Goal: Check status: Check status

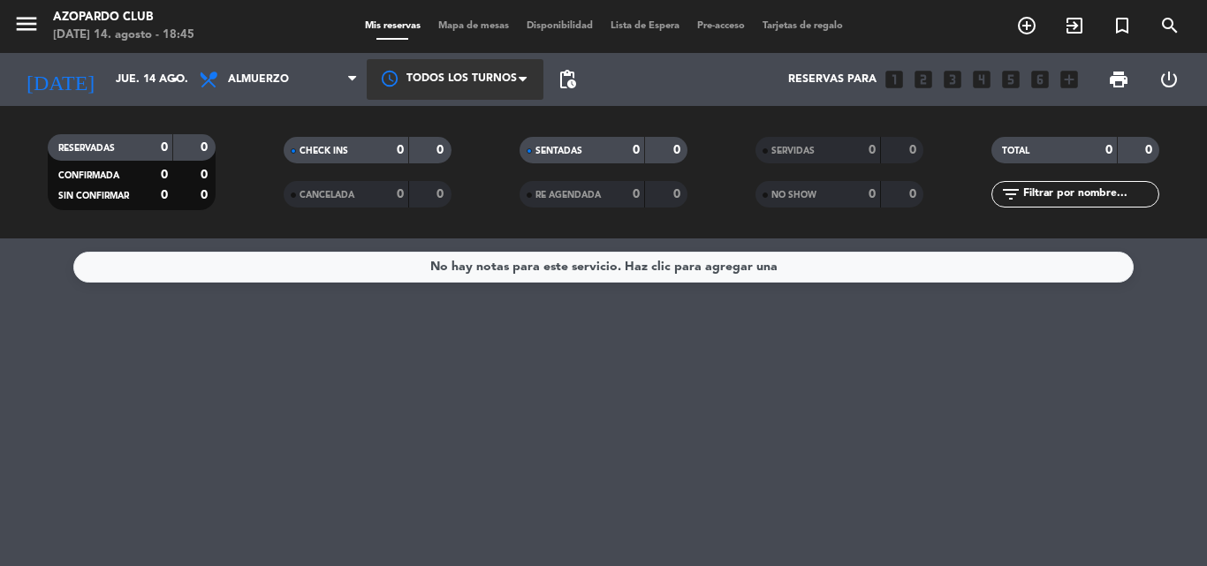
click at [462, 83] on div at bounding box center [455, 79] width 177 height 40
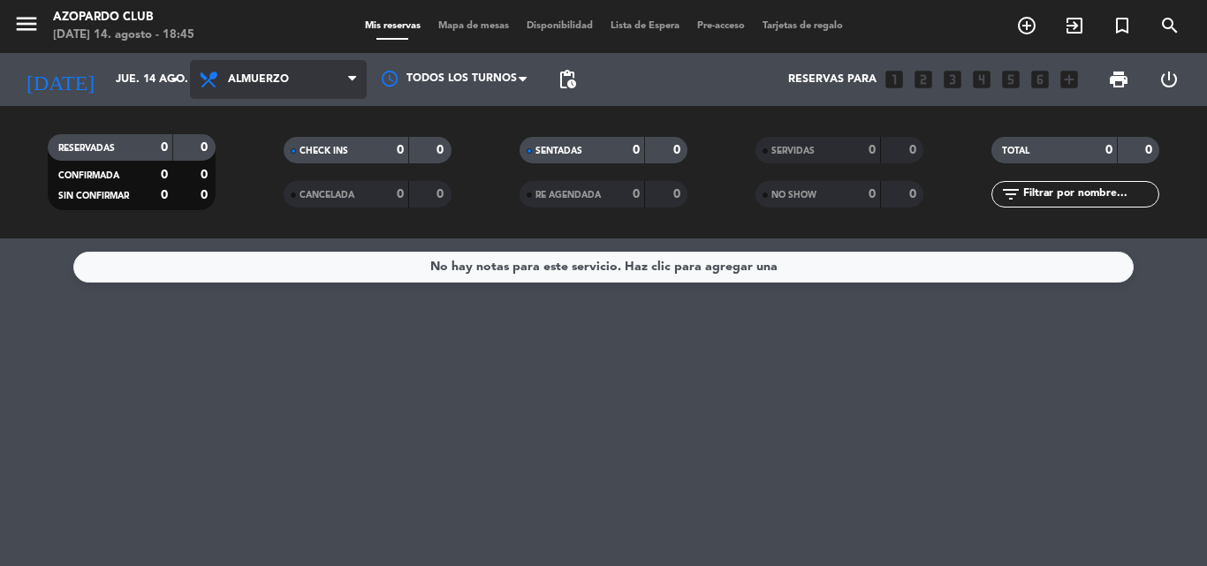
click at [218, 72] on icon at bounding box center [211, 79] width 26 height 21
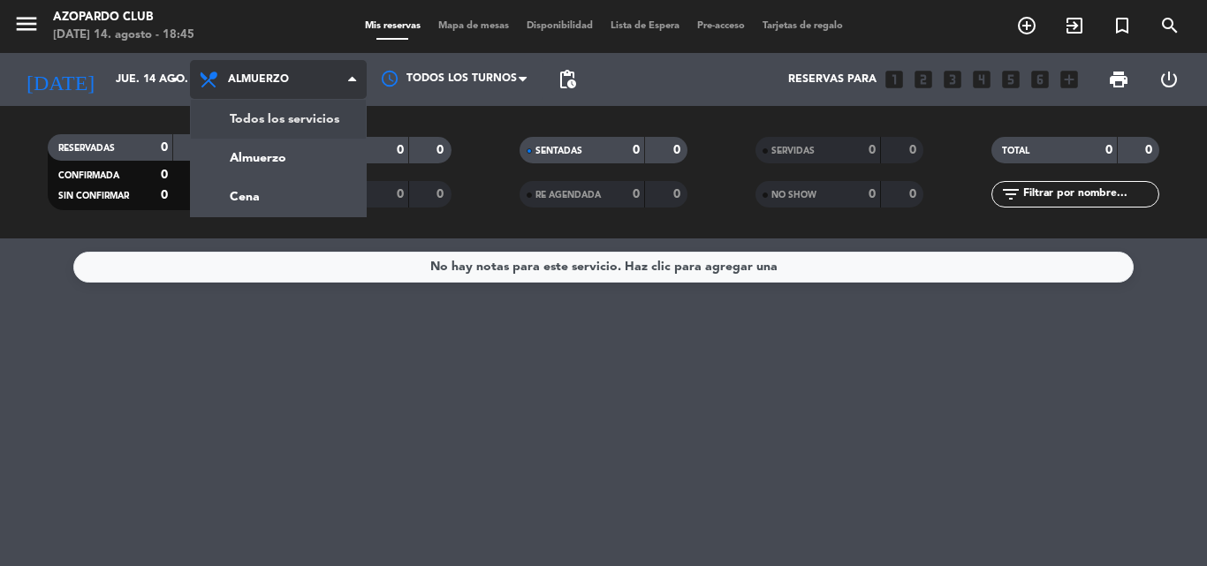
click at [227, 127] on div "menu Azopardo Club [DATE] 14. agosto - 18:45 Mis reservas Mapa de mesas Disponi…" at bounding box center [603, 119] width 1207 height 239
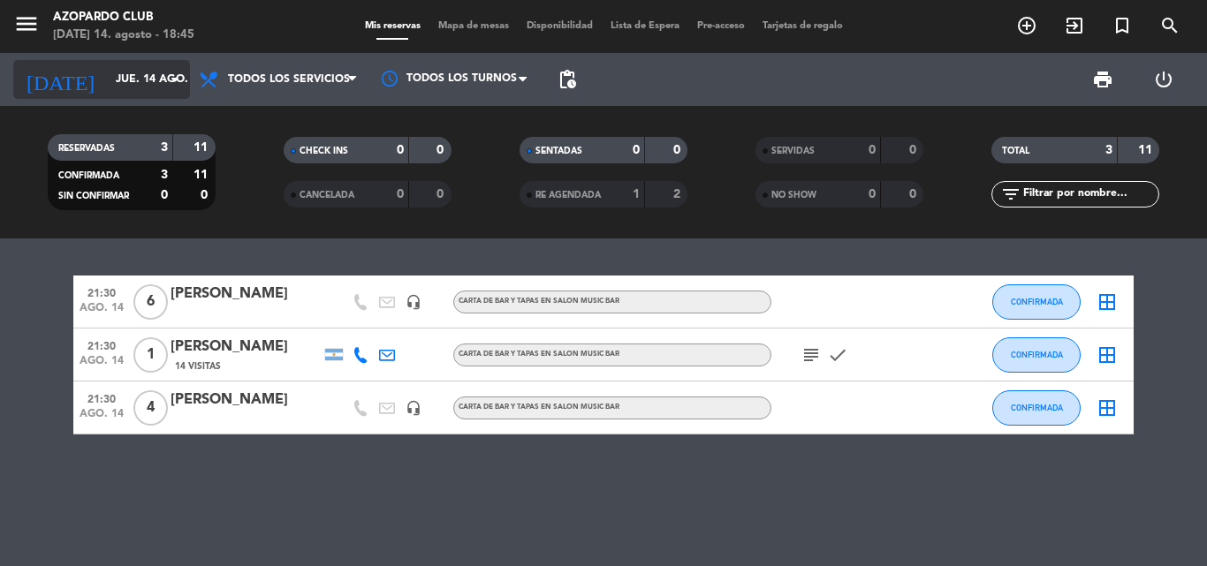
click at [107, 80] on input "jue. 14 ago." at bounding box center [181, 79] width 149 height 30
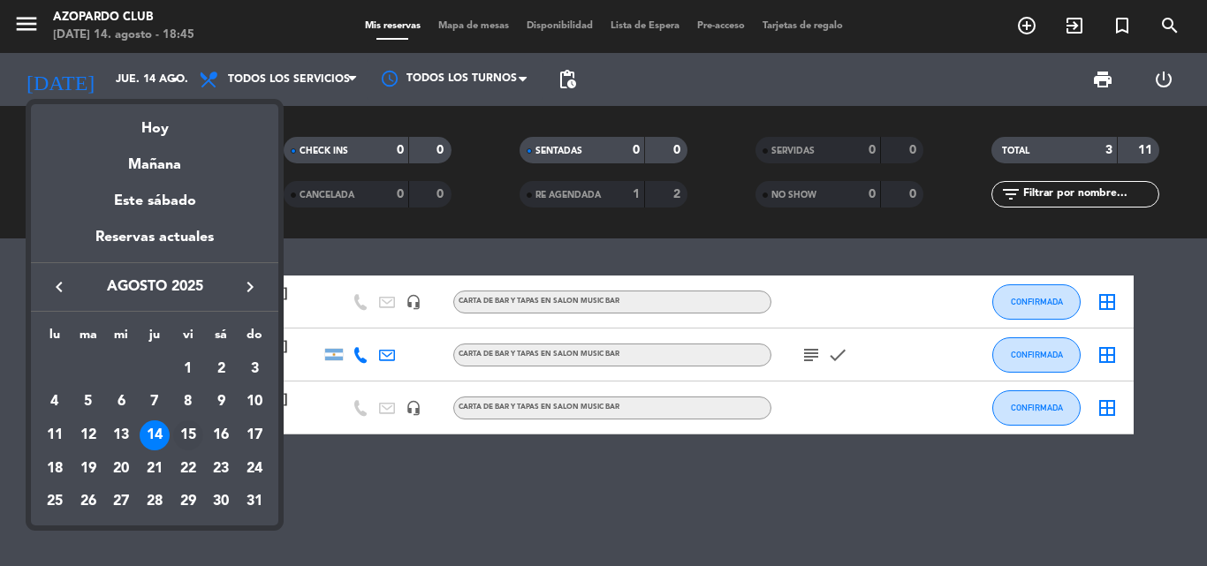
click at [189, 443] on div "15" at bounding box center [188, 435] width 30 height 30
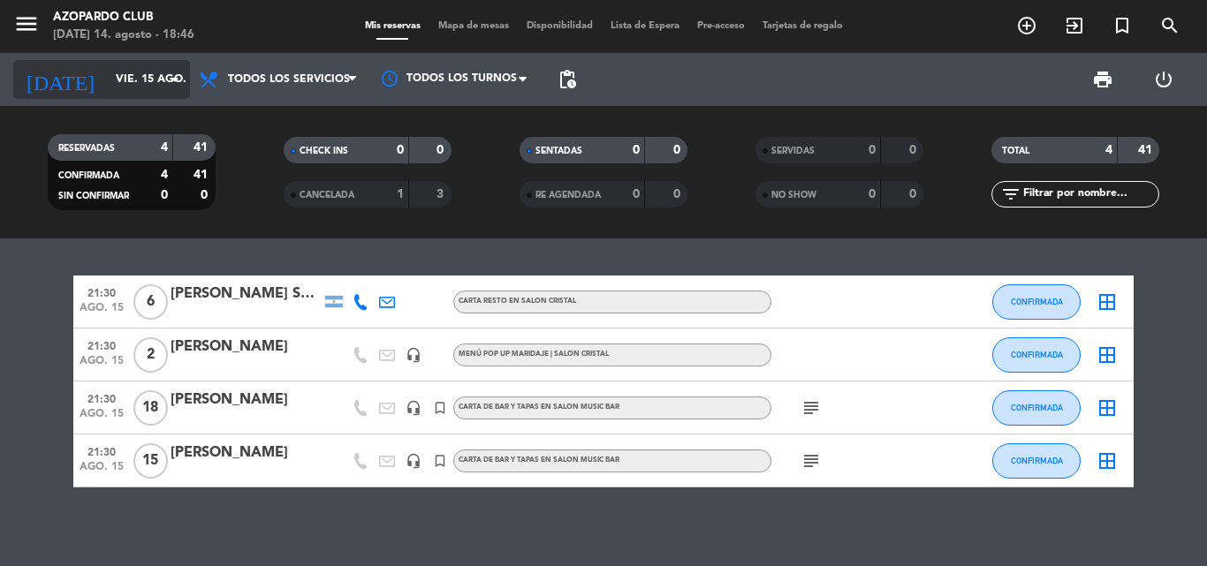
click at [133, 71] on input "vie. 15 ago." at bounding box center [181, 79] width 149 height 30
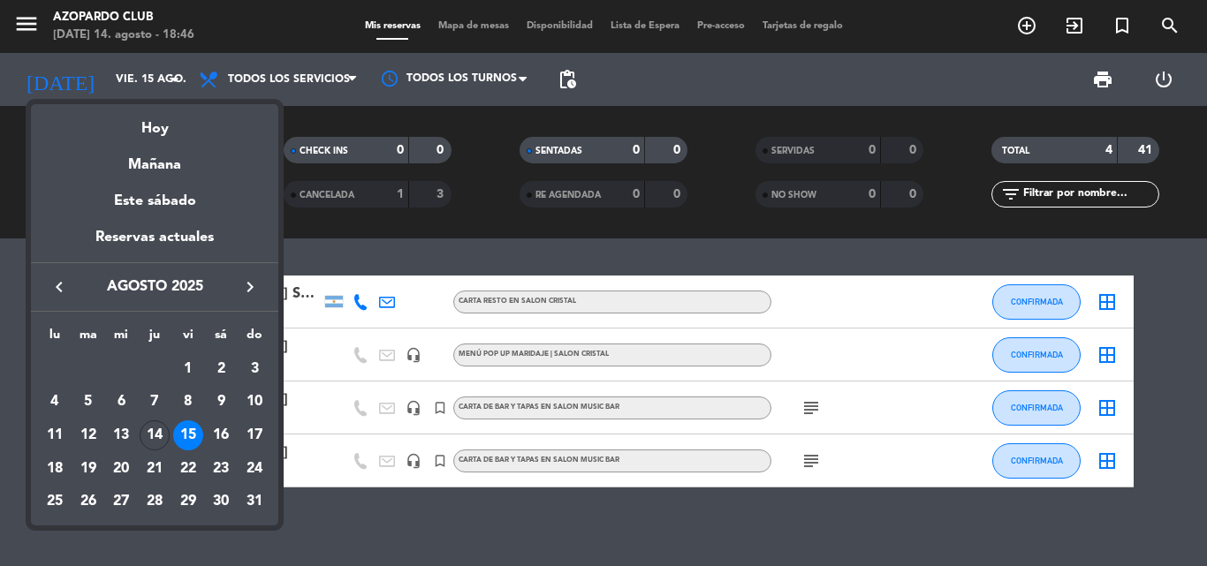
click at [397, 251] on div at bounding box center [603, 283] width 1207 height 566
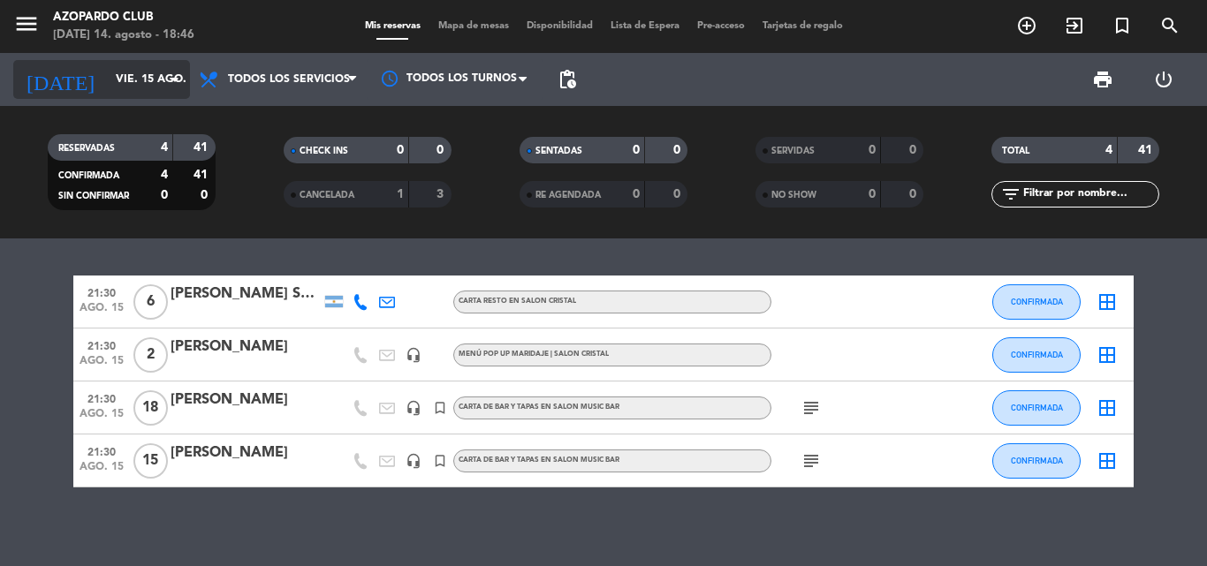
click at [135, 69] on input "vie. 15 ago." at bounding box center [181, 79] width 149 height 30
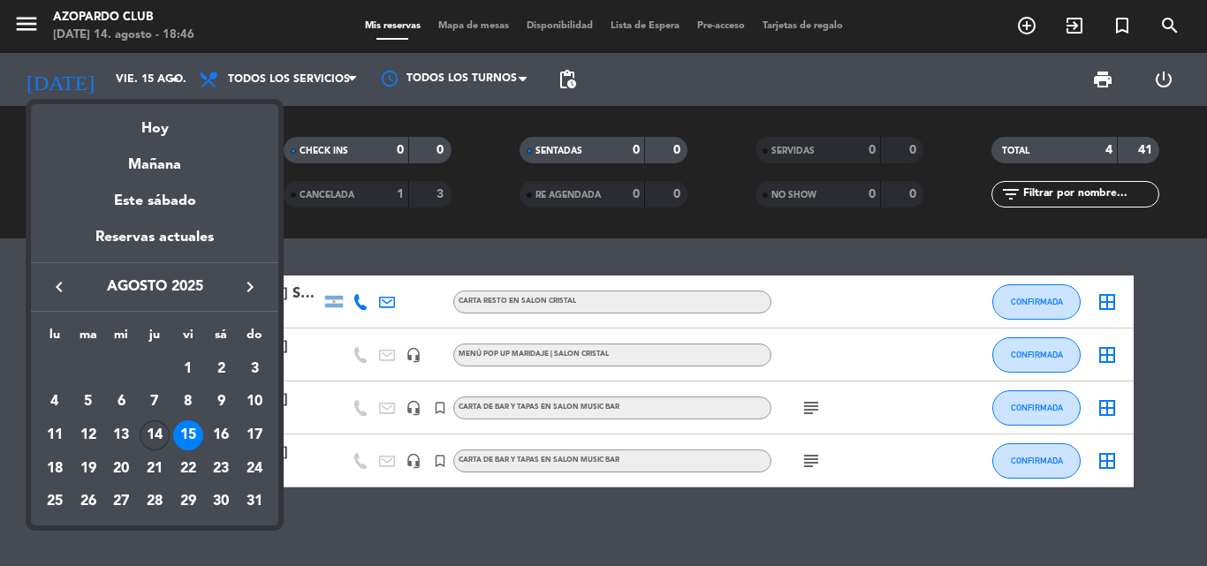
click at [153, 430] on div "14" at bounding box center [155, 435] width 30 height 30
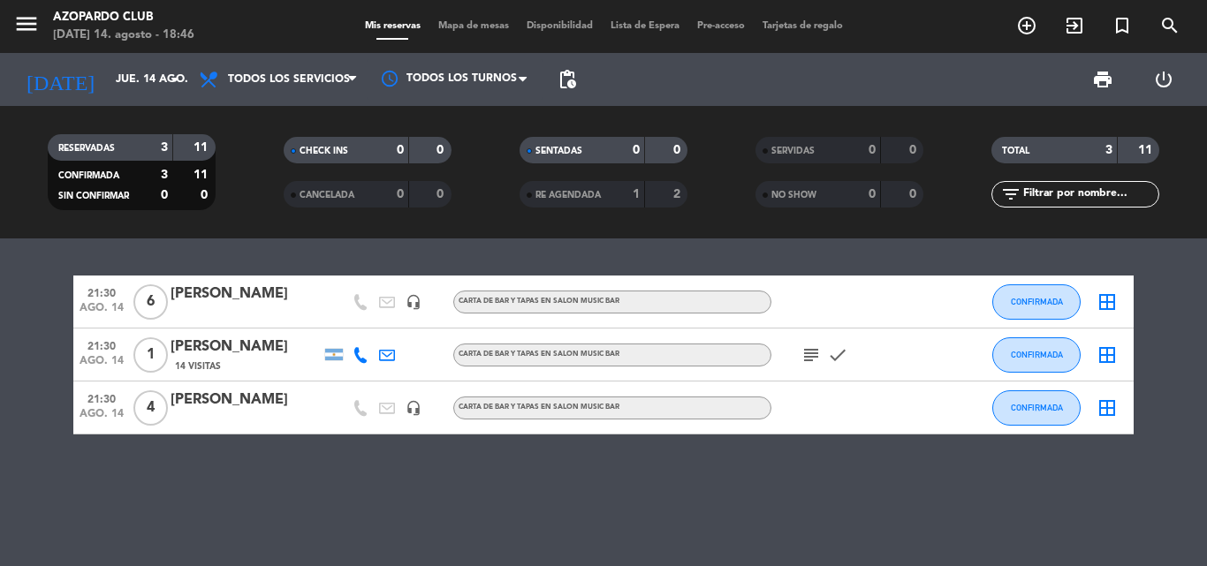
click at [140, 101] on div "[DATE] [DATE] arrow_drop_down" at bounding box center [101, 79] width 177 height 53
click at [139, 96] on div "[DATE] [DATE] arrow_drop_down" at bounding box center [101, 79] width 177 height 39
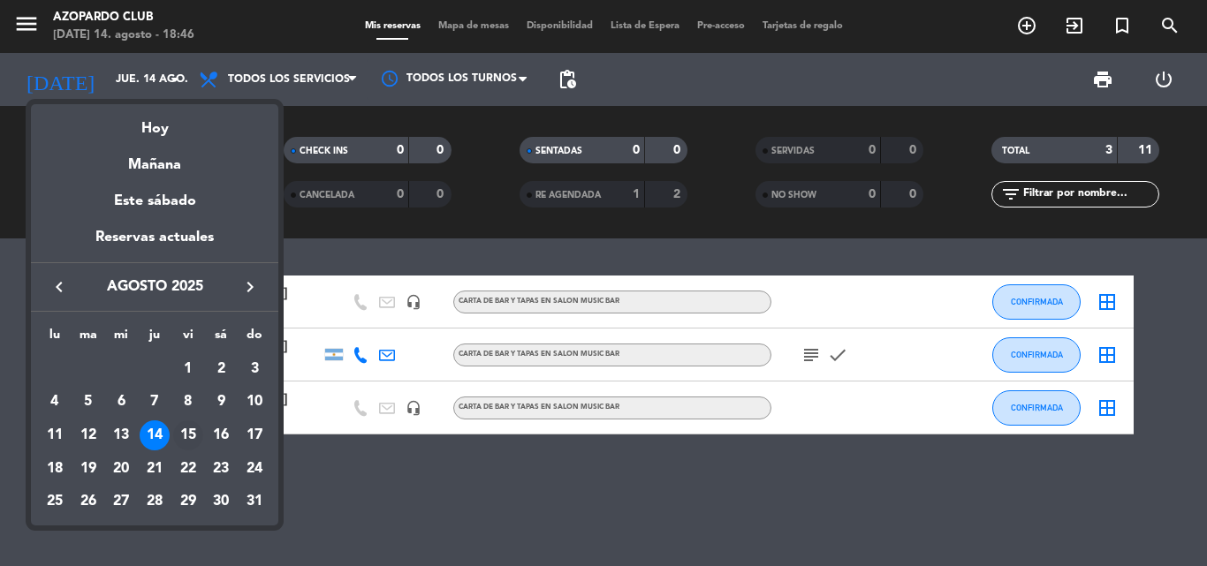
click at [190, 441] on div "15" at bounding box center [188, 435] width 30 height 30
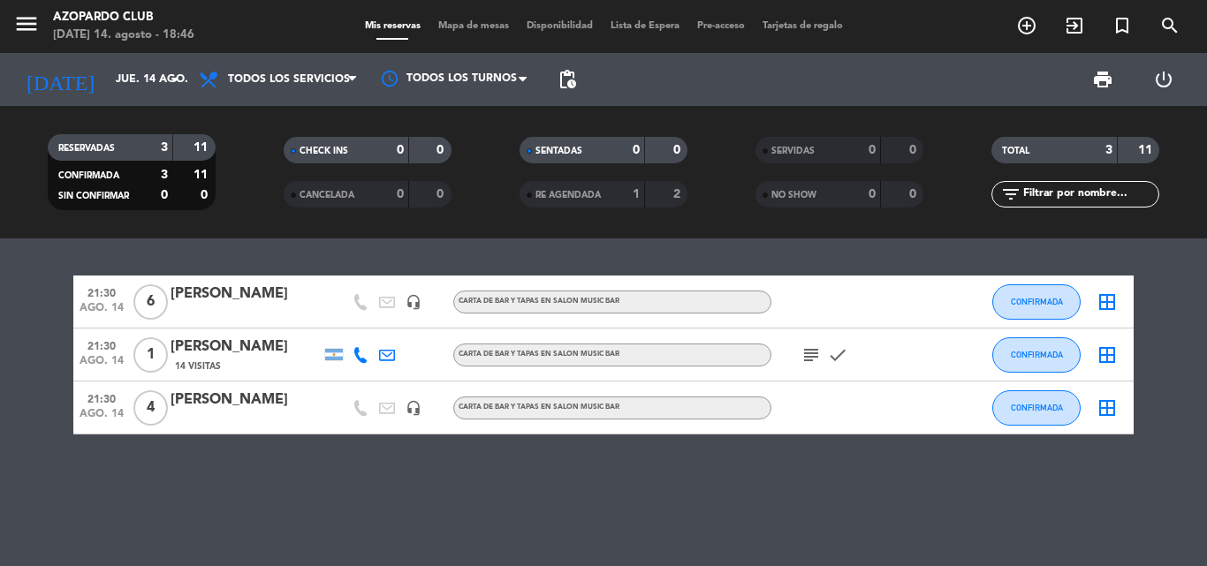
type input "vie. 15 ago."
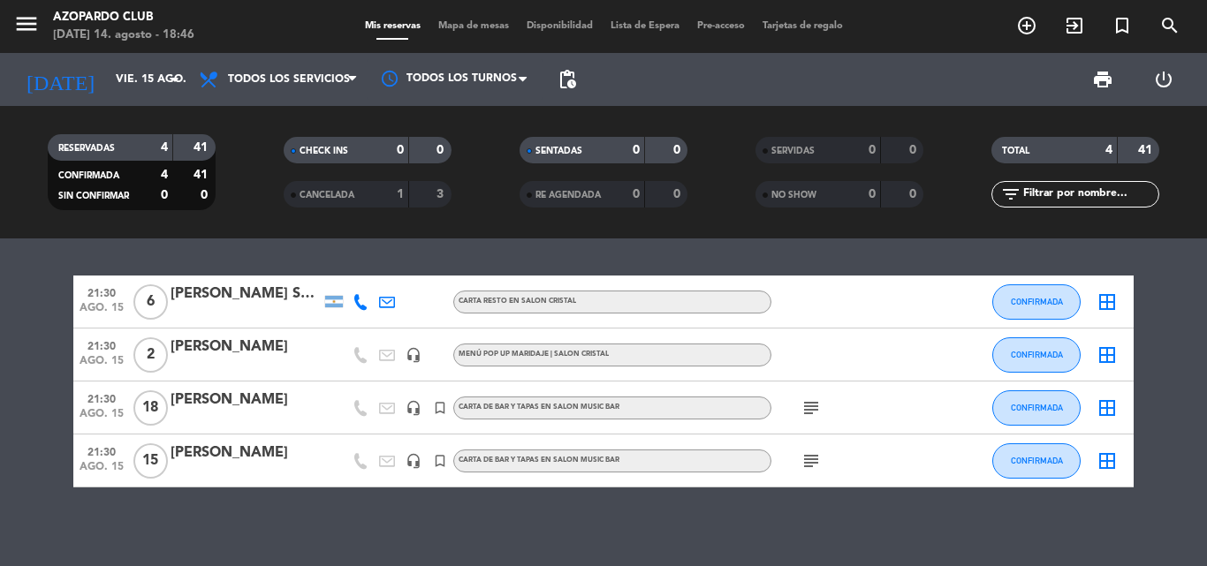
click at [817, 403] on icon "subject" at bounding box center [810, 408] width 21 height 21
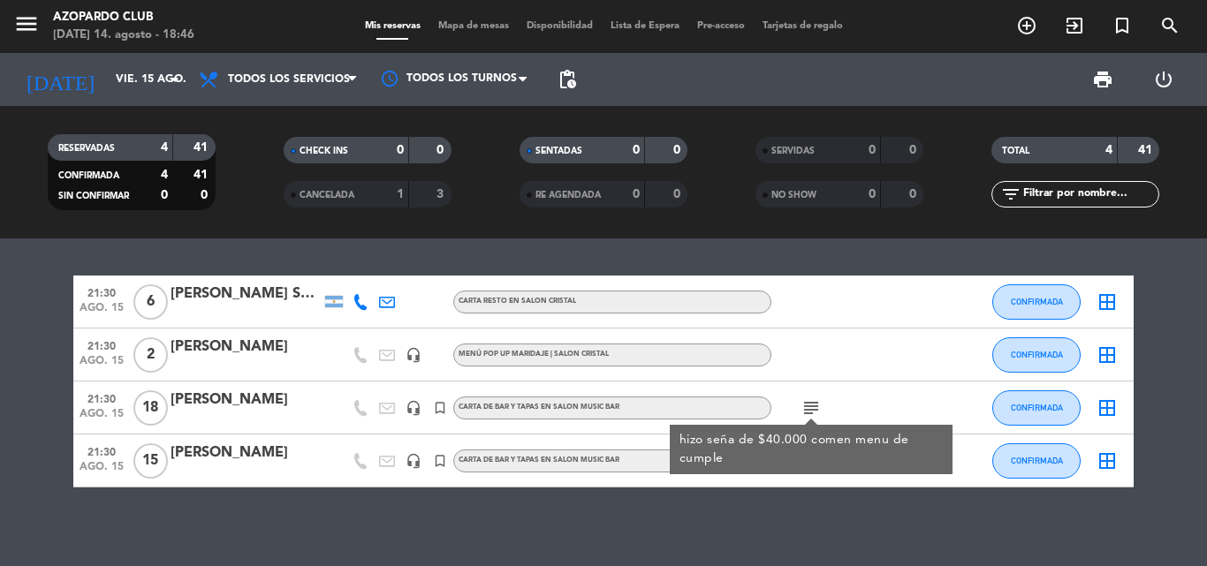
click at [855, 413] on div "subject hizo seña de $40.000 comen menu de cumple" at bounding box center [850, 408] width 159 height 52
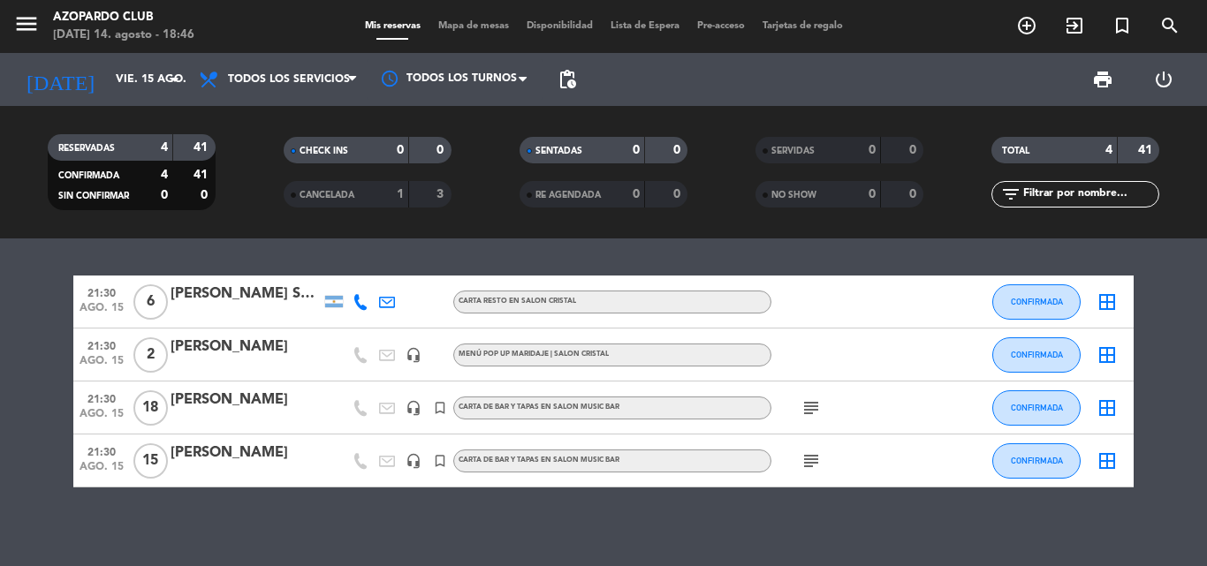
click at [814, 454] on icon "subject" at bounding box center [810, 461] width 21 height 21
click at [904, 398] on div "subject" at bounding box center [850, 408] width 159 height 52
